Goal: Share content: Share content

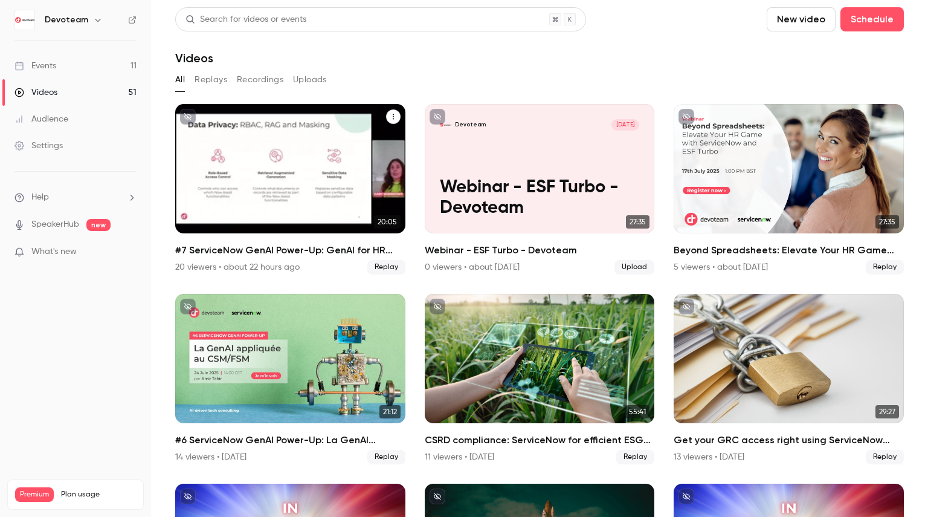
click at [215, 273] on div "20 viewers • about 22 hours ago Replay" at bounding box center [290, 267] width 230 height 15
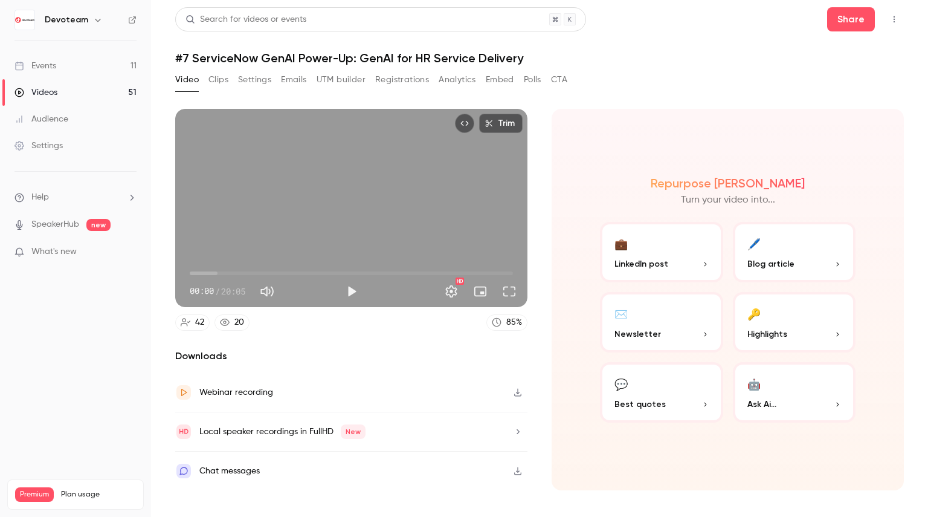
click at [400, 81] on button "Registrations" at bounding box center [402, 79] width 54 height 19
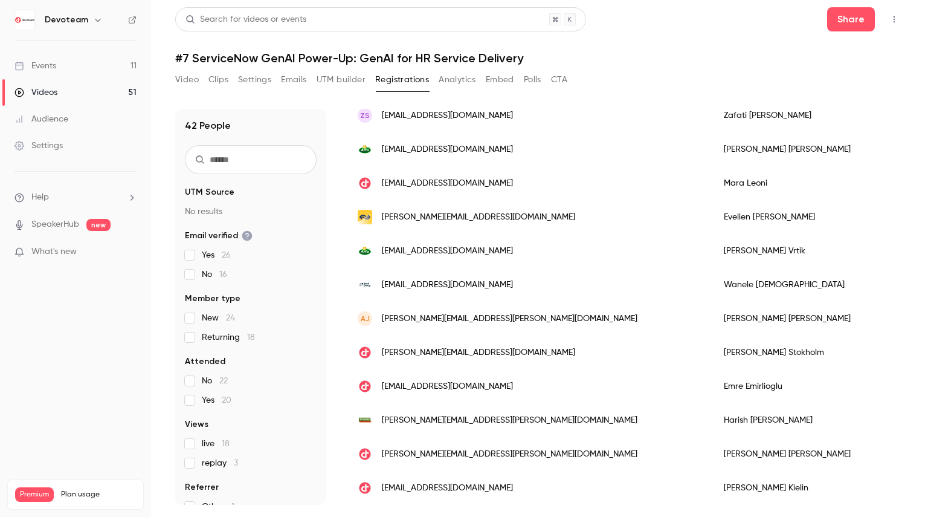
scroll to position [1150, 0]
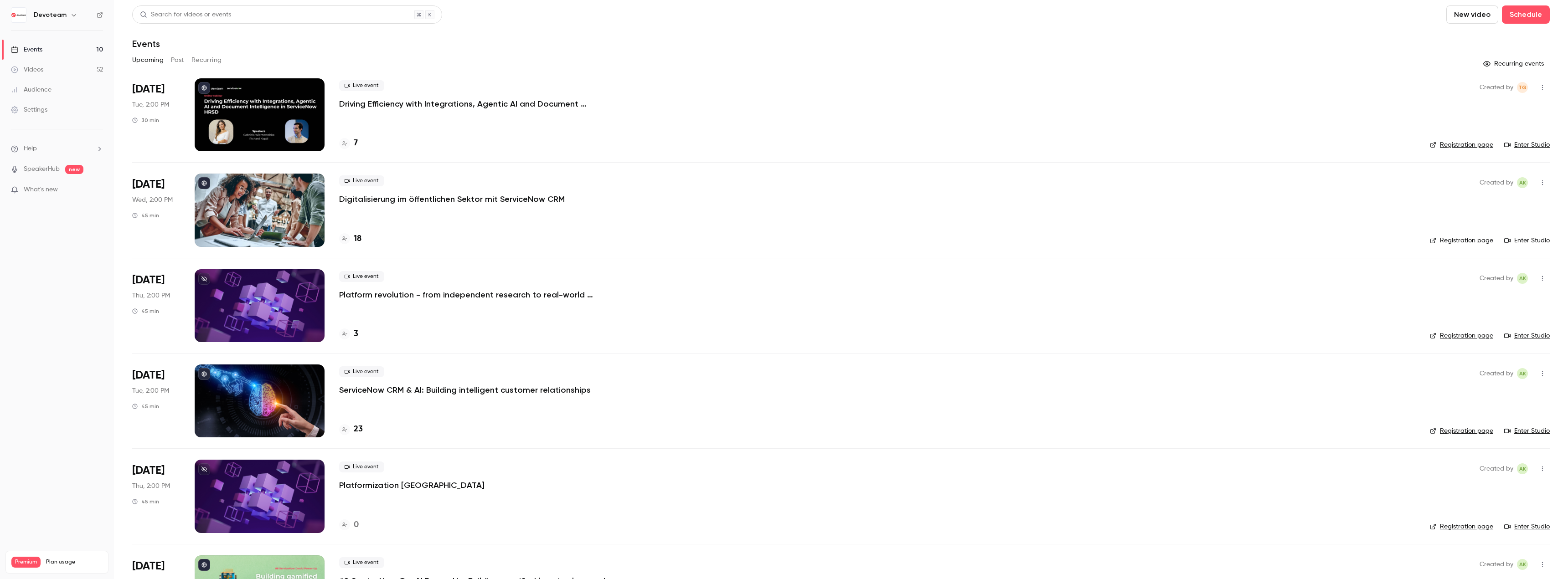
click at [1539, 470] on icon "button" at bounding box center [1543, 469] width 8 height 6
click at [1480, 560] on div "Delete" at bounding box center [1501, 563] width 69 height 9
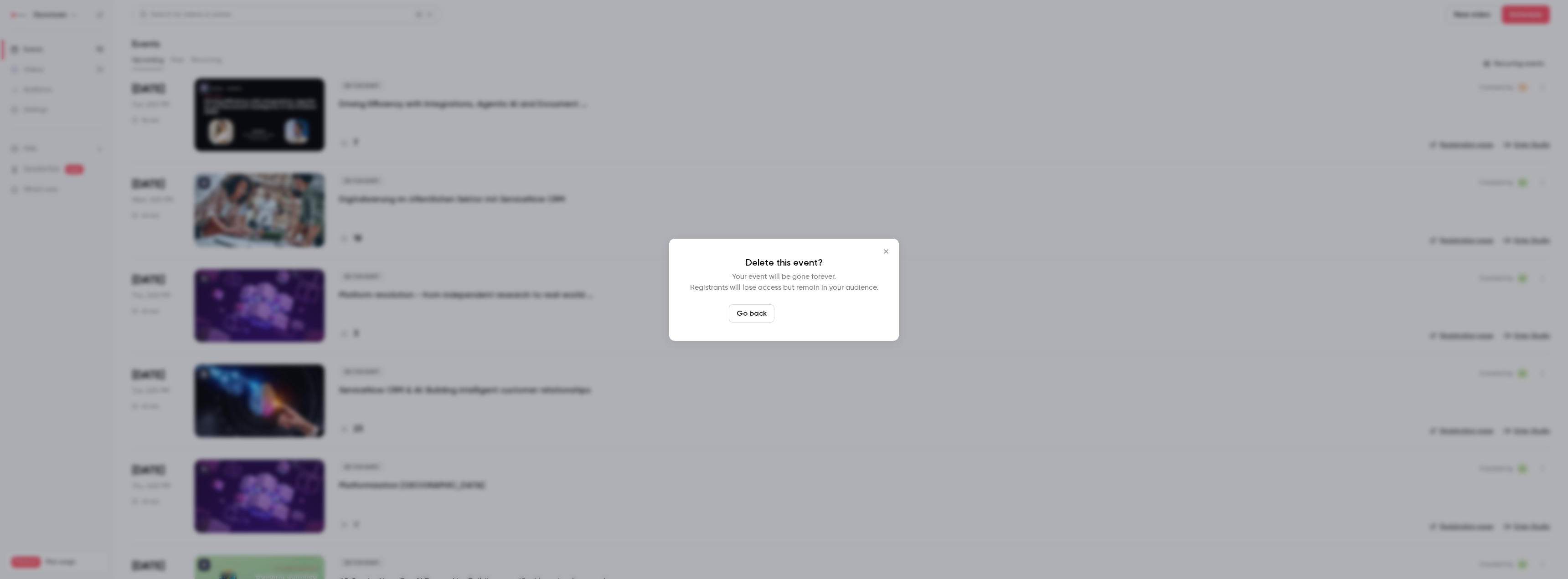
click at [792, 320] on button "Delete event" at bounding box center [809, 314] width 61 height 18
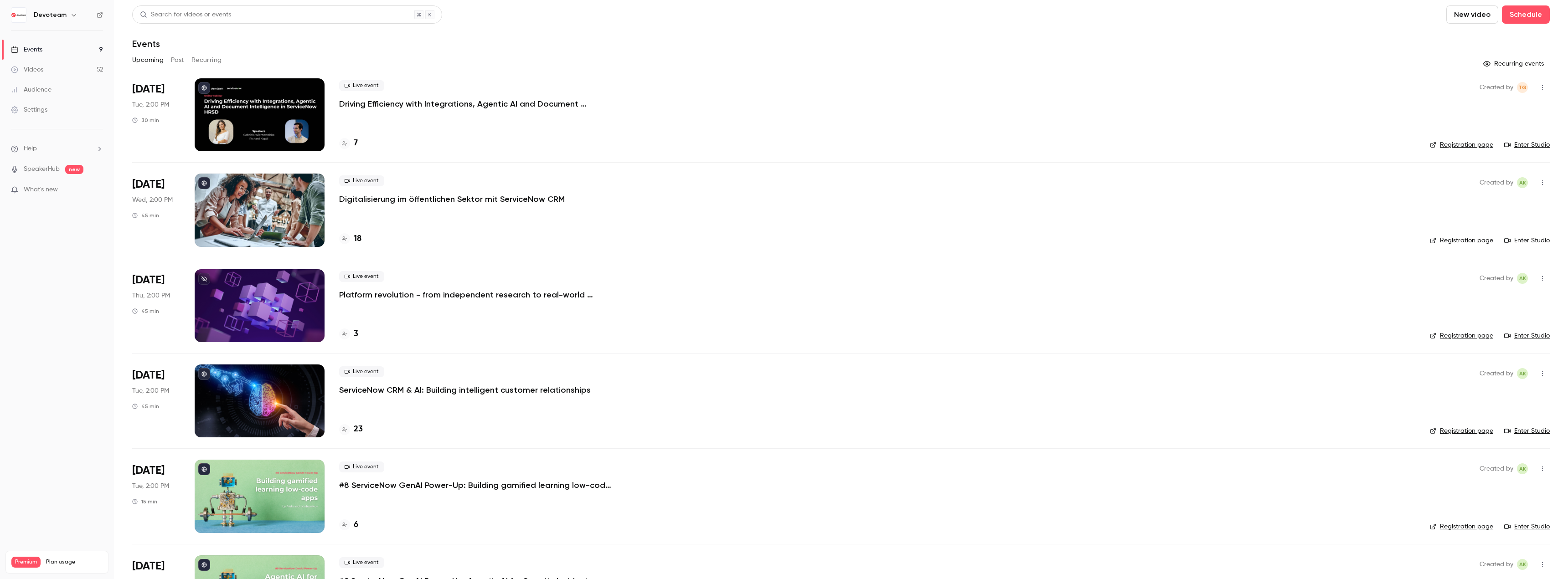
click at [51, 51] on link "Events 9" at bounding box center [57, 50] width 114 height 20
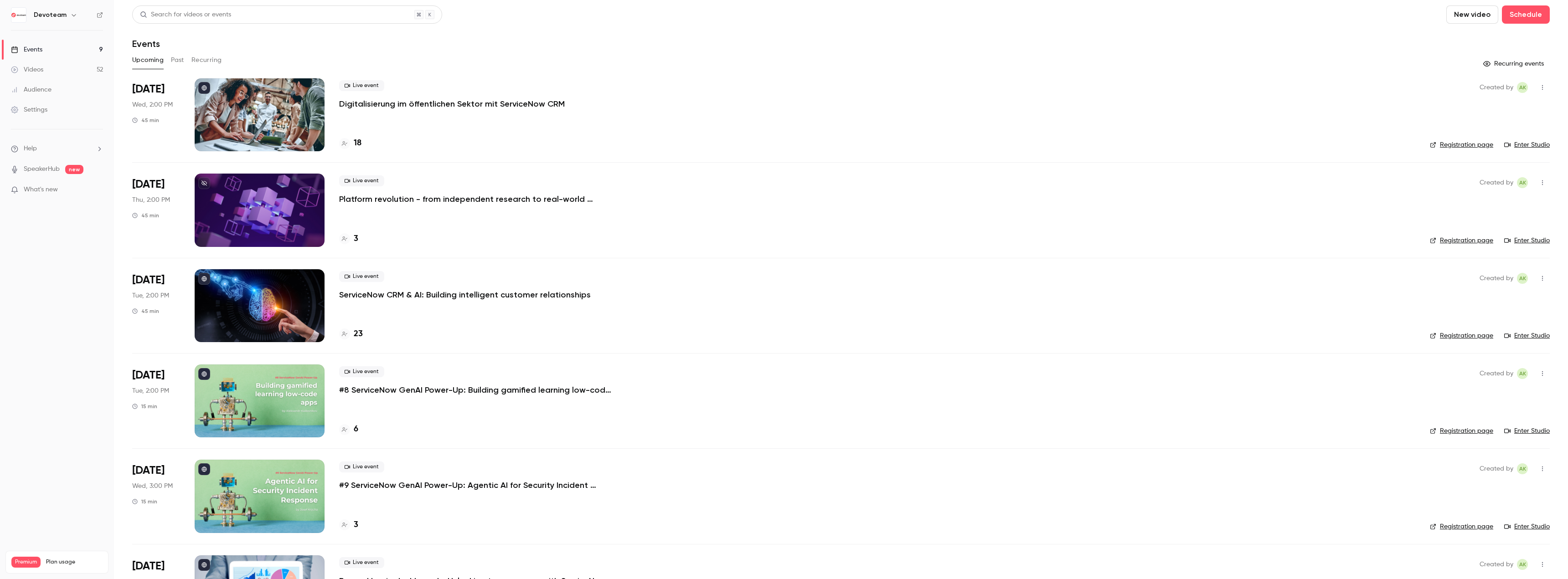
click at [34, 72] on div "Videos" at bounding box center [27, 69] width 32 height 9
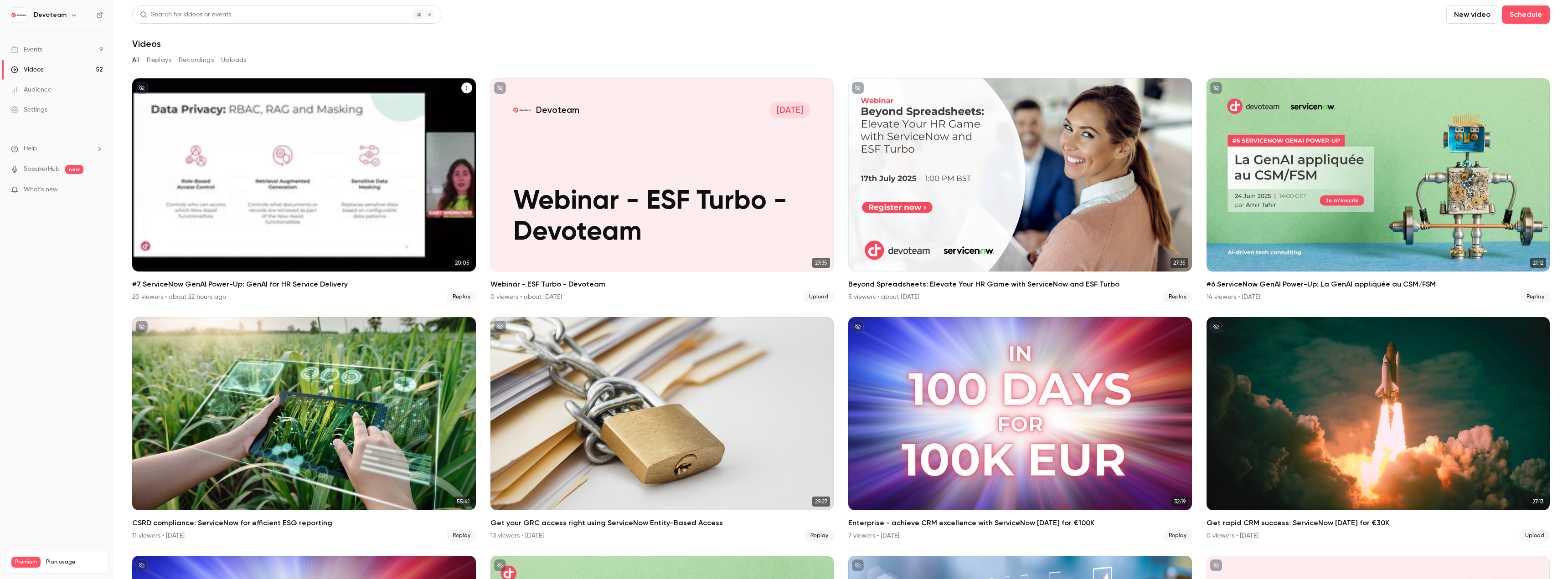
click at [464, 89] on icon "#7 ServiceNow GenAI Power-Up: GenAI for HR Service Delivery" at bounding box center [466, 87] width 5 height 5
click at [434, 112] on div "Share" at bounding box center [428, 109] width 71 height 9
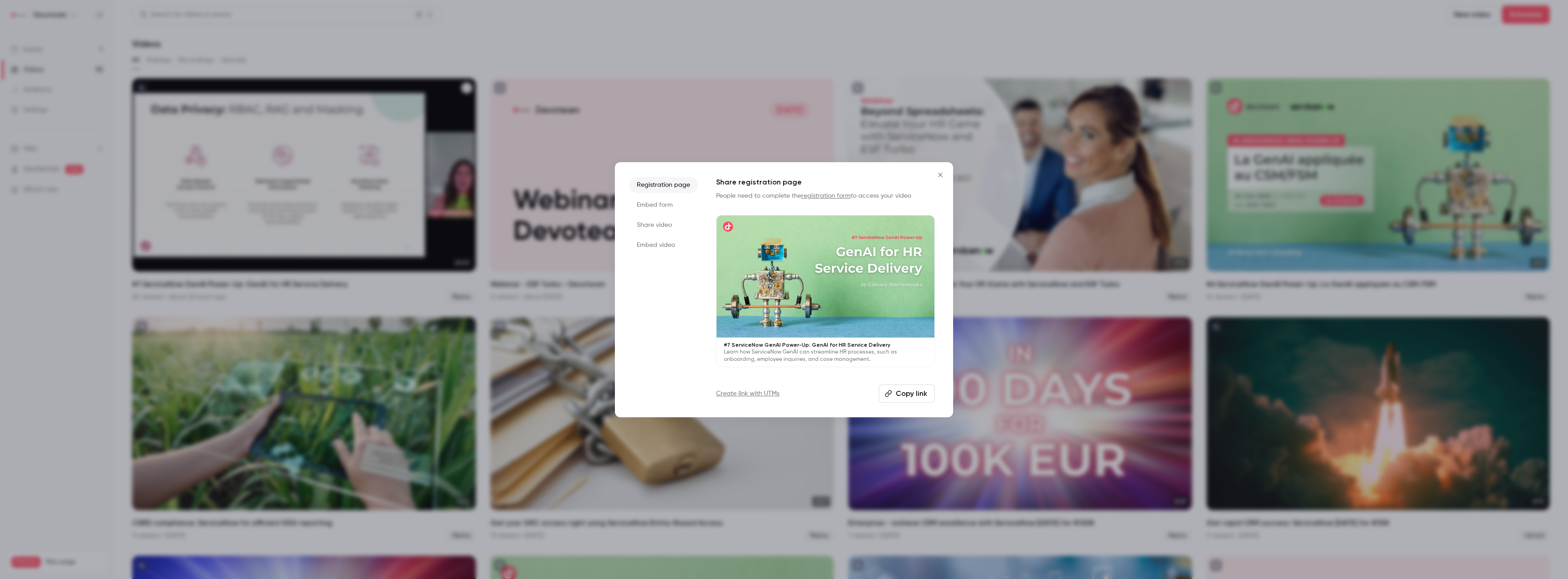
click at [654, 228] on li "Share video" at bounding box center [664, 225] width 69 height 17
click at [839, 391] on button "Copy link" at bounding box center [826, 394] width 219 height 18
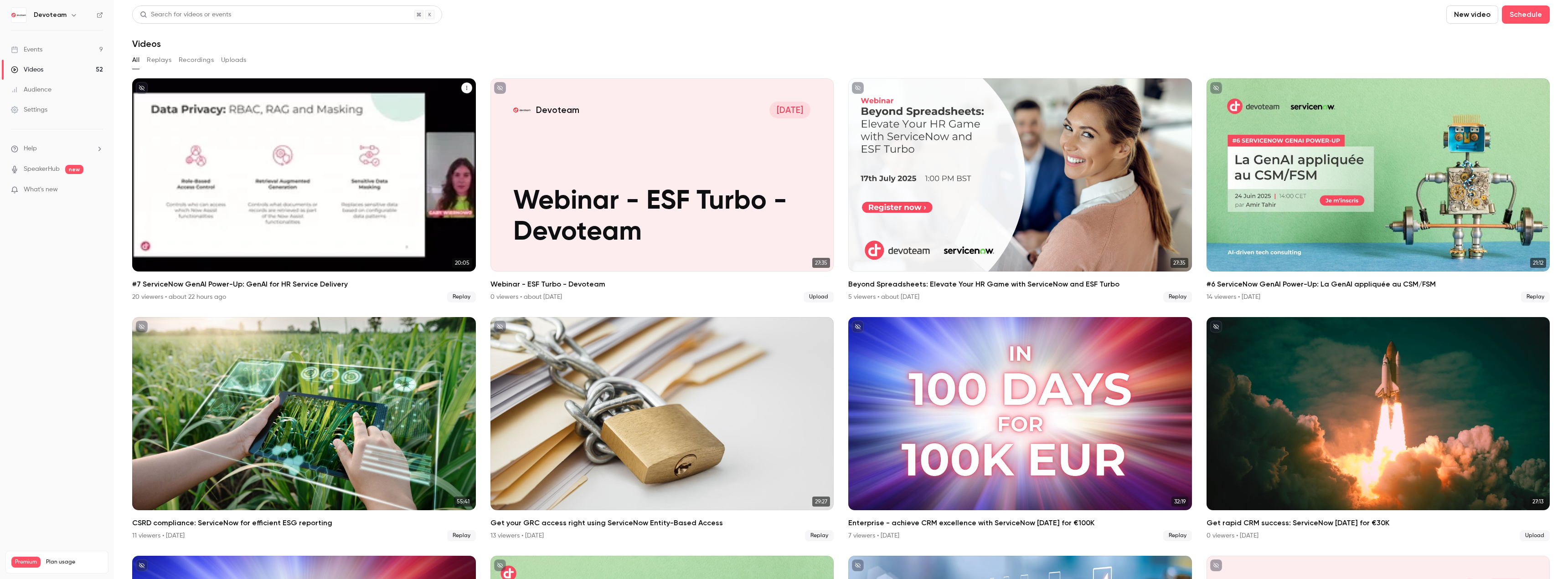
click at [464, 86] on icon "#7 ServiceNow GenAI Power-Up: GenAI for HR Service Delivery" at bounding box center [466, 87] width 5 height 5
click at [431, 109] on div "Share" at bounding box center [428, 109] width 71 height 9
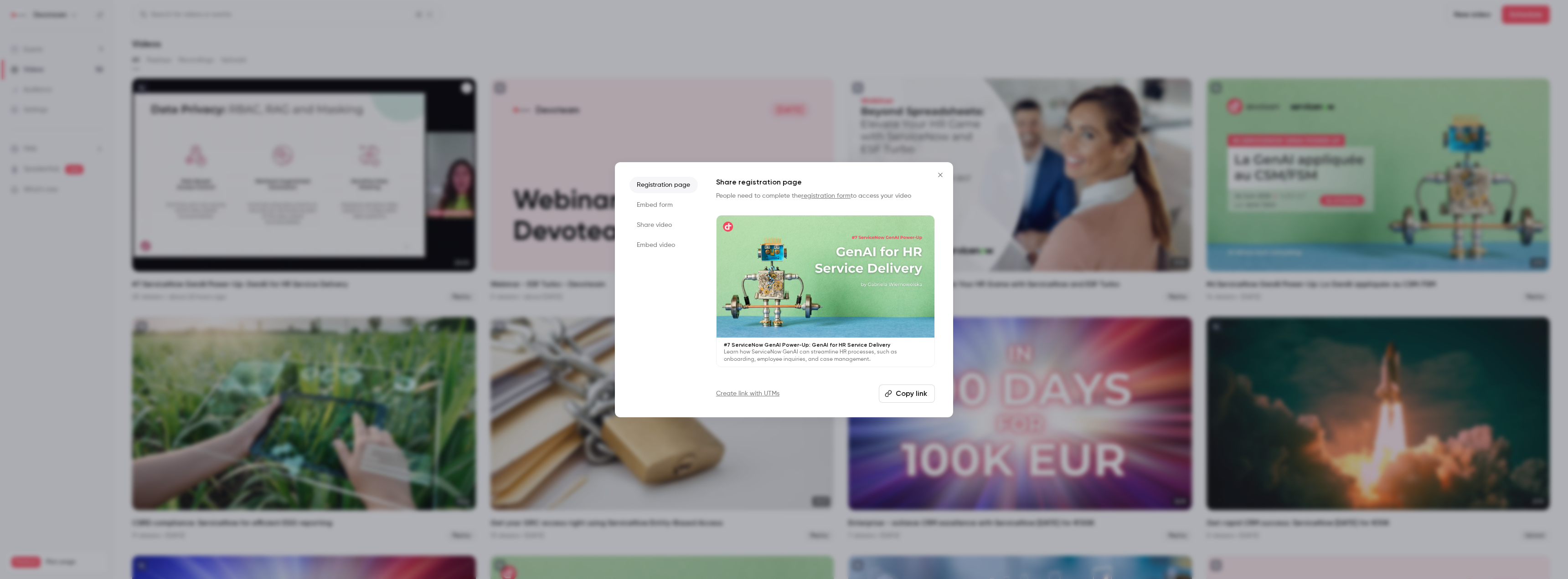
click at [653, 222] on li "Share video" at bounding box center [664, 225] width 69 height 17
click at [812, 393] on button "Copy link" at bounding box center [826, 394] width 219 height 18
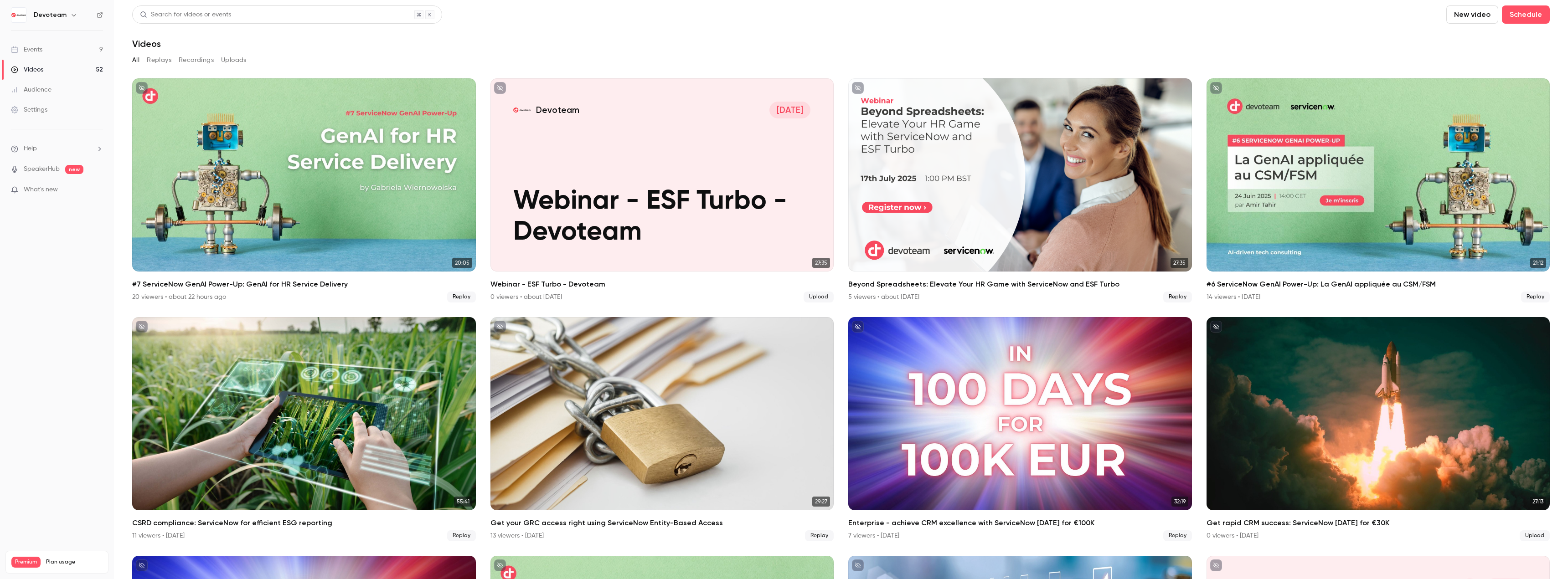
click at [50, 68] on link "Videos 52" at bounding box center [57, 69] width 114 height 20
